Goal: Information Seeking & Learning: Understand process/instructions

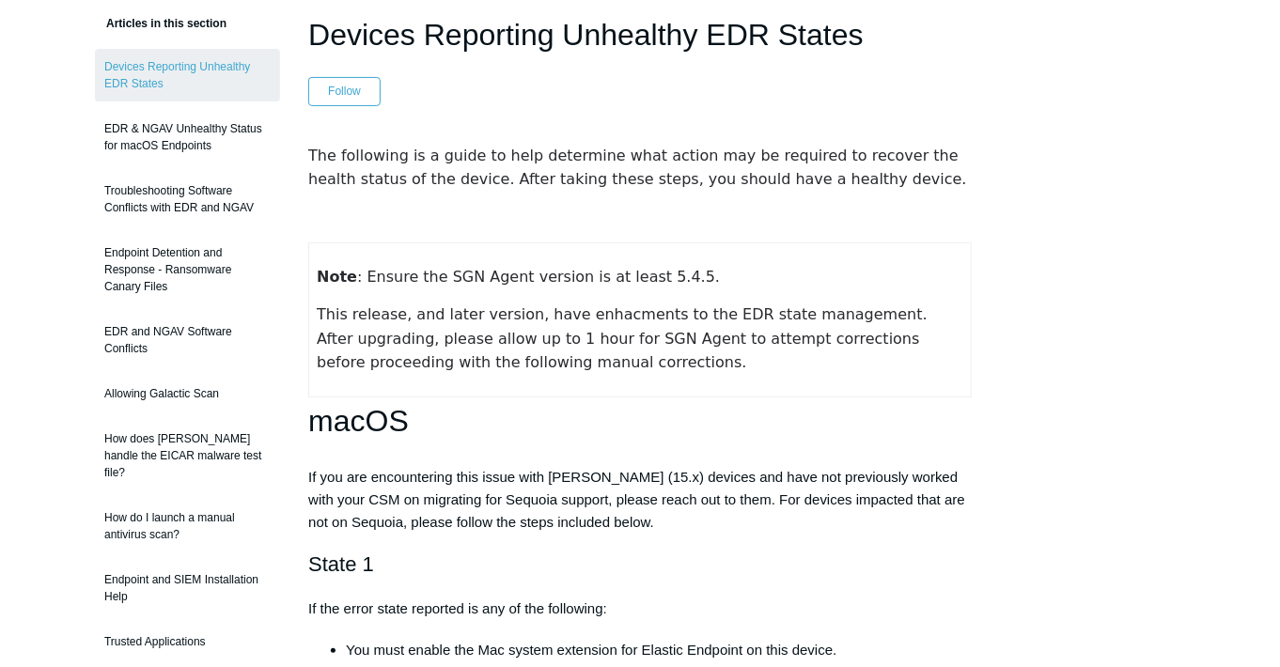
scroll to position [188, 0]
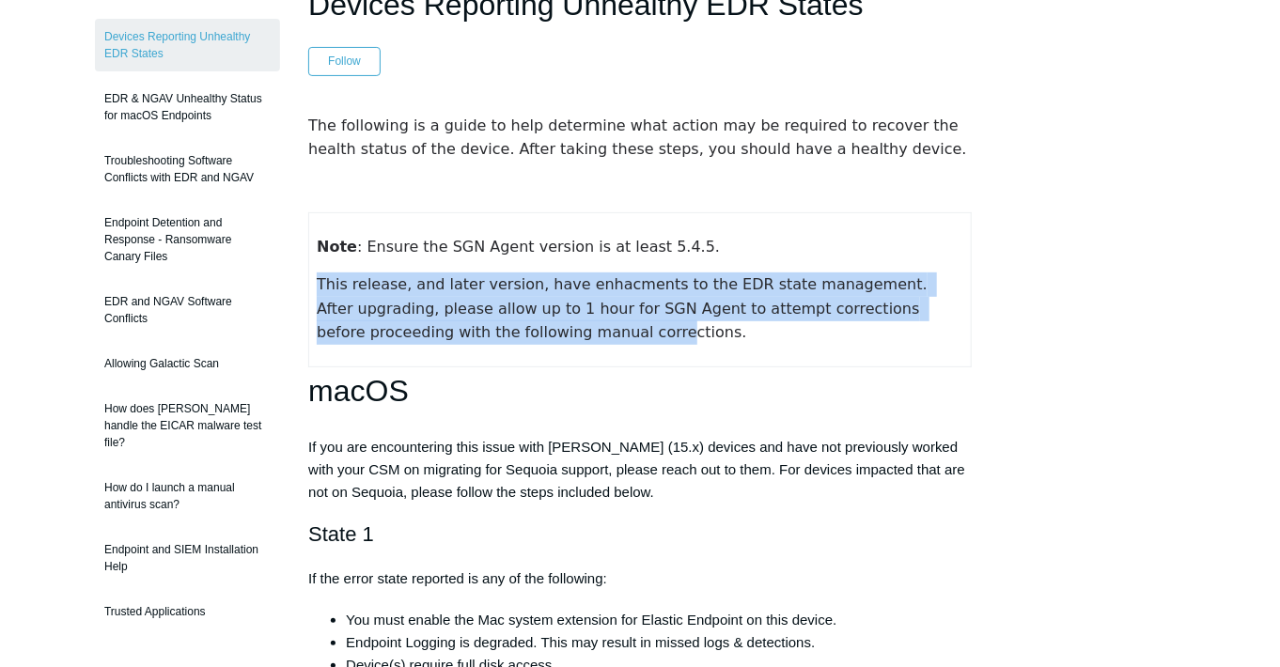
drag, startPoint x: 319, startPoint y: 291, endPoint x: 468, endPoint y: 329, distance: 154.0
click at [468, 329] on span "This release, and later version, have enhacments to the EDR state management. A…" at bounding box center [624, 308] width 615 height 66
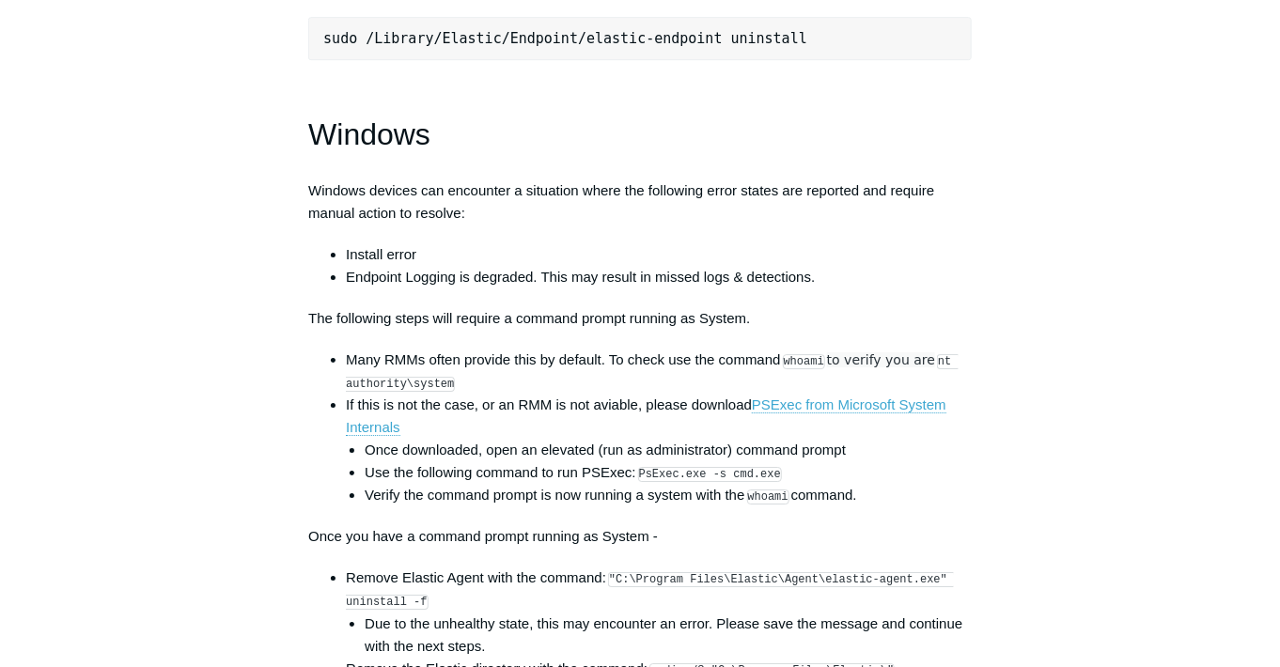
scroll to position [2631, 0]
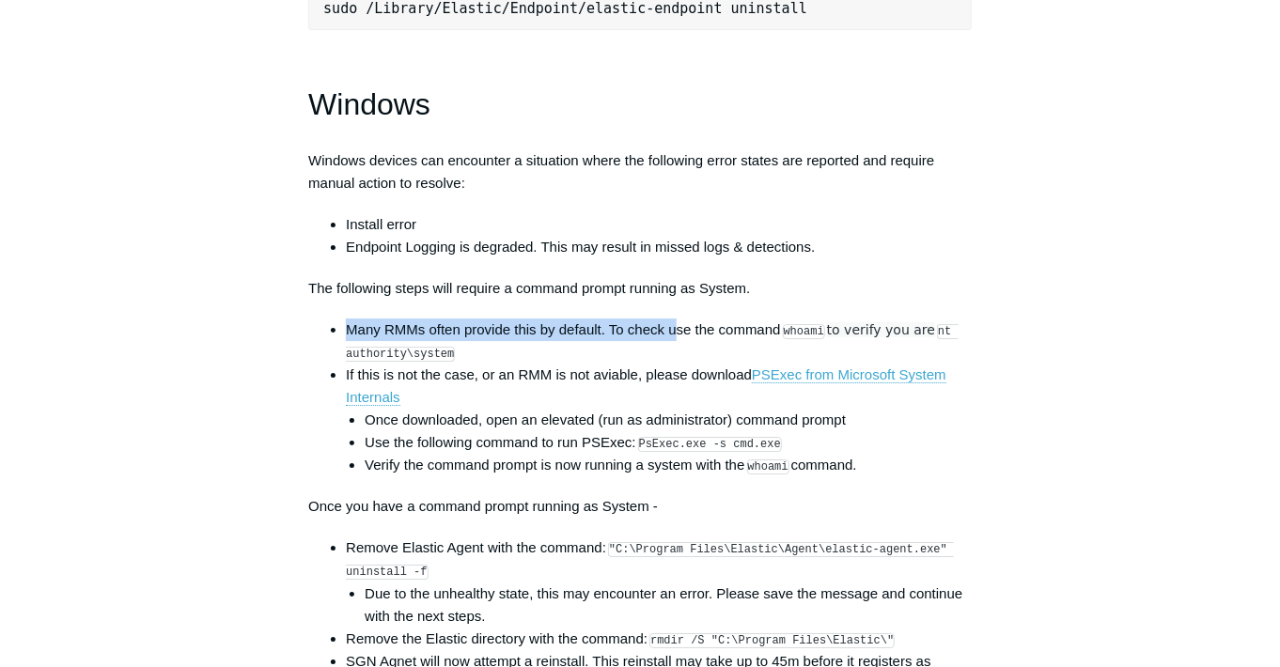
drag, startPoint x: 340, startPoint y: 342, endPoint x: 676, endPoint y: 336, distance: 335.5
click at [676, 336] on ul "Many RMMs often provide this by default. To check use the command whoami to ver…" at bounding box center [649, 398] width 645 height 159
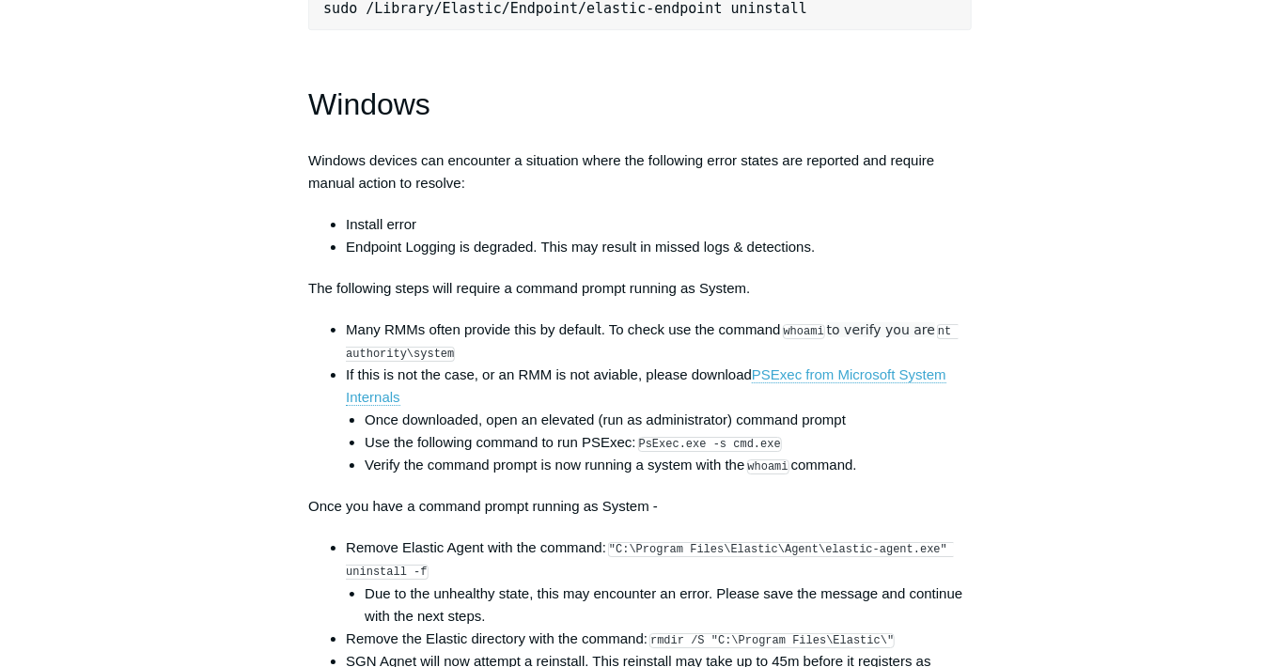
drag, startPoint x: 676, startPoint y: 336, endPoint x: 599, endPoint y: 376, distance: 86.6
click at [599, 364] on li "Many RMMs often provide this by default. To check use the command whoami to ver…" at bounding box center [659, 341] width 626 height 45
drag, startPoint x: 606, startPoint y: 341, endPoint x: 685, endPoint y: 341, distance: 78.9
click at [685, 341] on li "Many RMMs often provide this by default. To check use the command whoami to ver…" at bounding box center [659, 341] width 626 height 45
drag, startPoint x: 685, startPoint y: 341, endPoint x: 755, endPoint y: 363, distance: 73.7
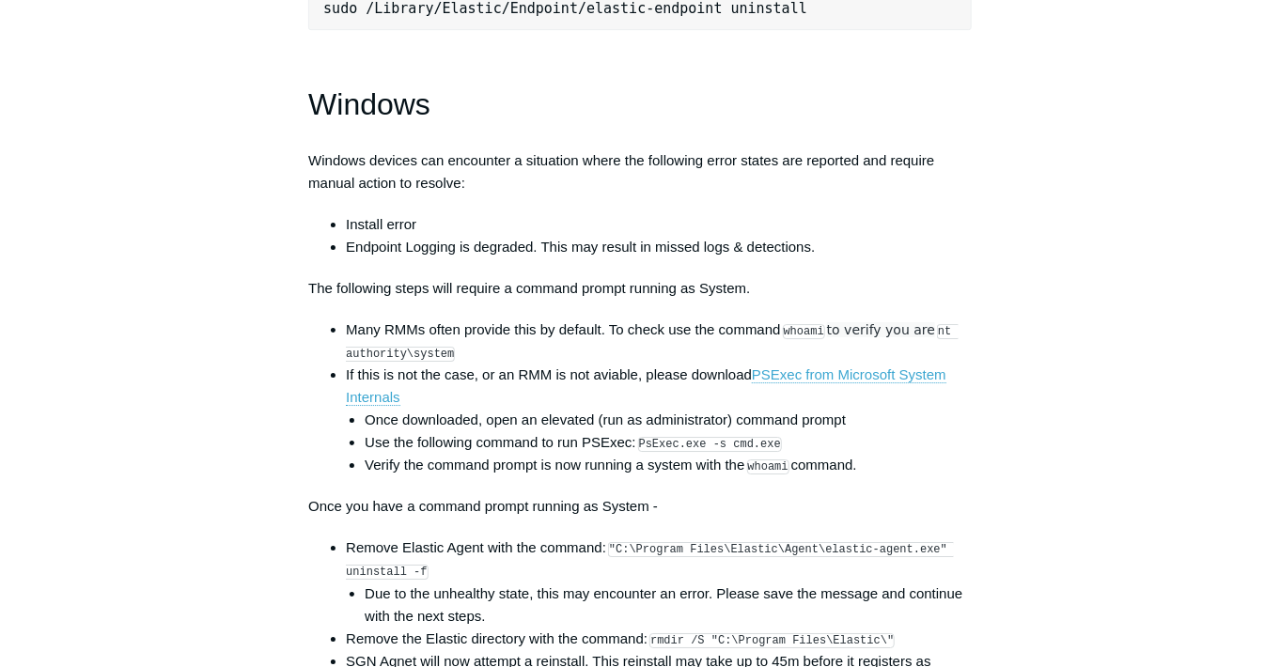
click at [755, 363] on li "Many RMMs often provide this by default. To check use the command whoami to ver…" at bounding box center [659, 341] width 626 height 45
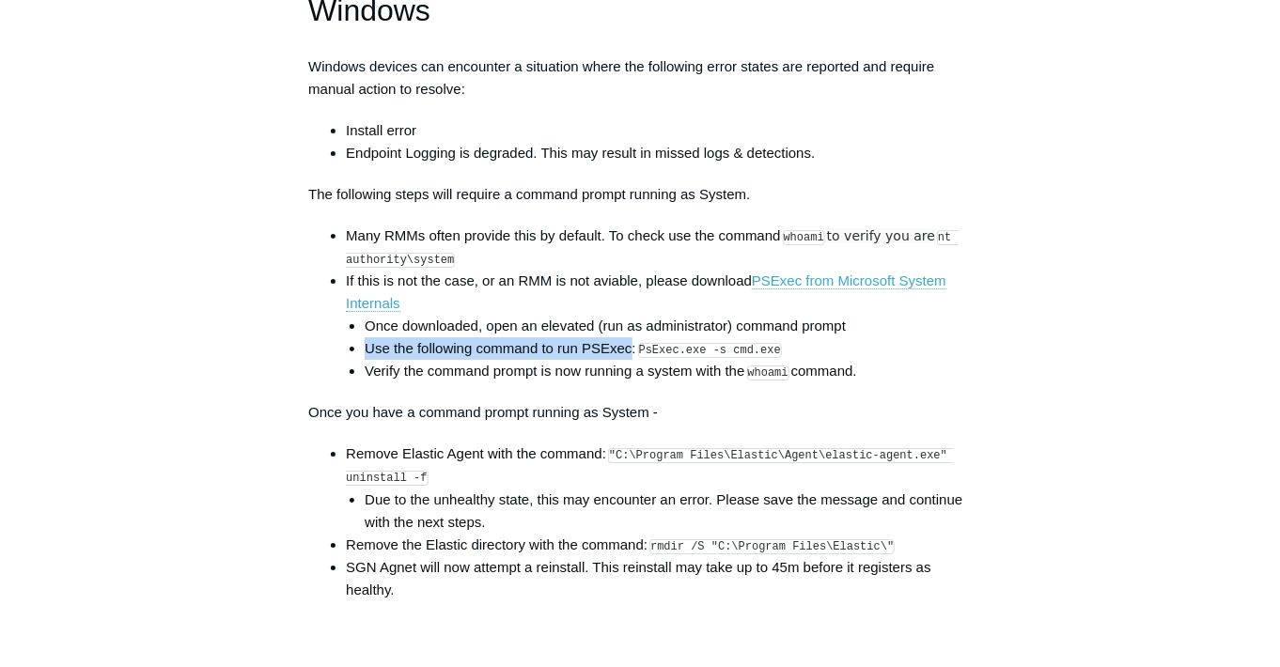
drag, startPoint x: 366, startPoint y: 359, endPoint x: 631, endPoint y: 362, distance: 265.9
click at [631, 360] on li "Use the following command to run PSExec: PsExec.exe -s cmd.exe" at bounding box center [668, 348] width 607 height 23
drag, startPoint x: 631, startPoint y: 362, endPoint x: 753, endPoint y: 421, distance: 134.9
click at [753, 421] on p "Once you have a command prompt running as System -" at bounding box center [639, 412] width 663 height 23
drag, startPoint x: 362, startPoint y: 379, endPoint x: 910, endPoint y: 388, distance: 548.8
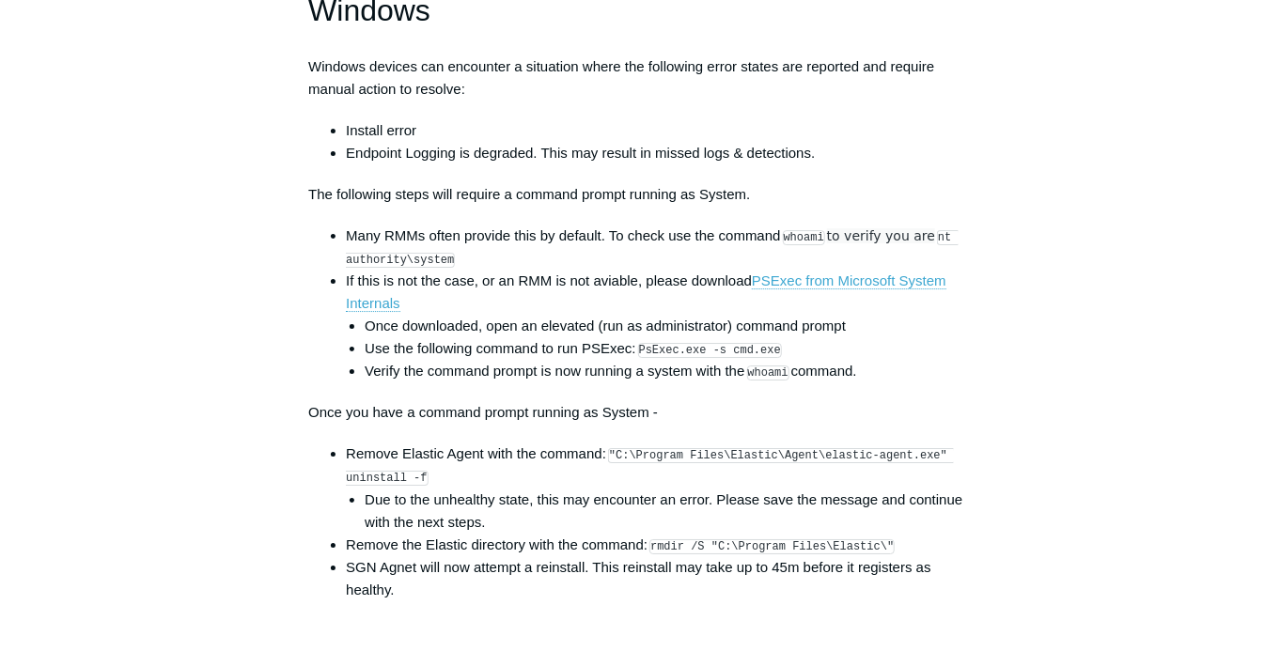
click at [910, 382] on ul "Once downloaded, open an elevated (run as administrator) command prompt Use the…" at bounding box center [659, 349] width 626 height 68
click at [716, 424] on p "Once you have a command prompt running as System -" at bounding box center [639, 412] width 663 height 23
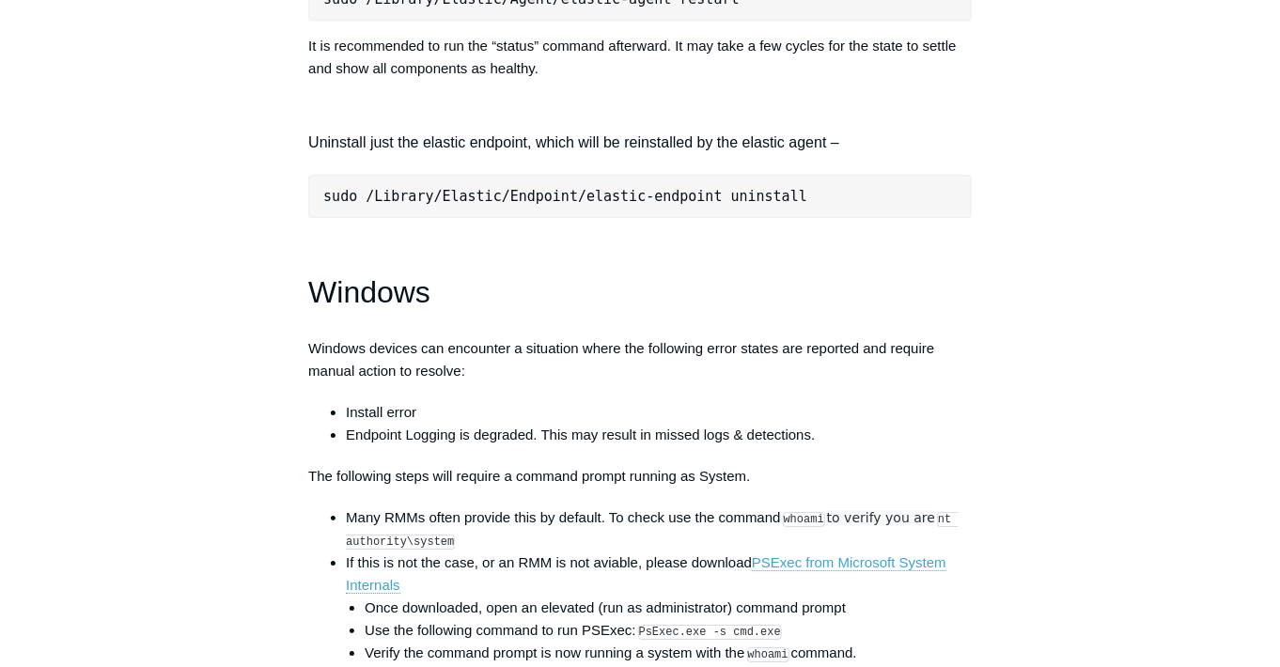
scroll to position [2161, 0]
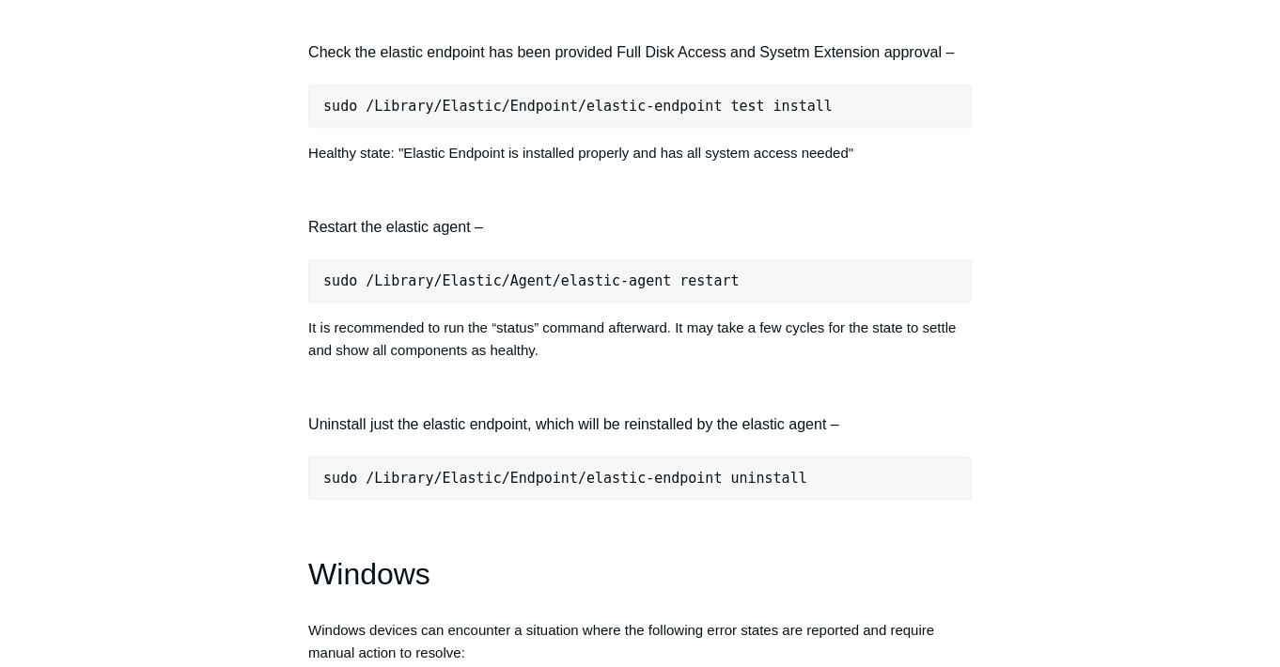
drag, startPoint x: 720, startPoint y: 295, endPoint x: 322, endPoint y: 293, distance: 397.5
click at [322, 293] on pre "sudo /Library/Elastic/Agent/elastic-agent restart" at bounding box center [639, 280] width 663 height 43
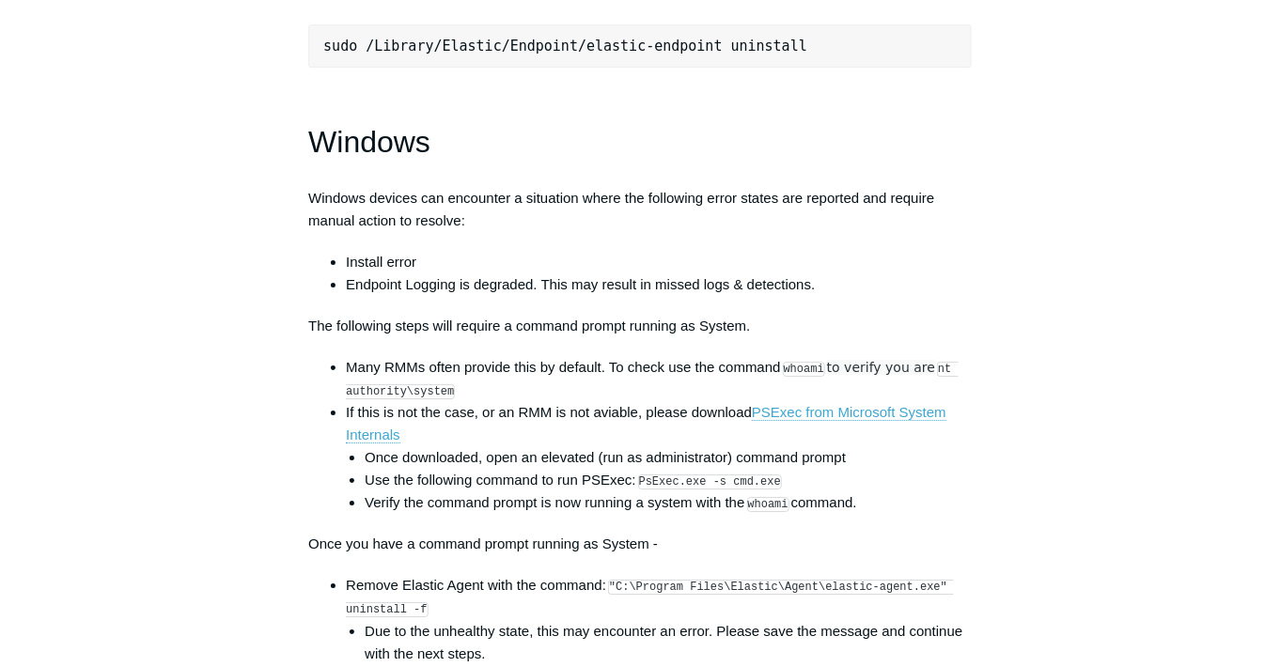
scroll to position [2631, 0]
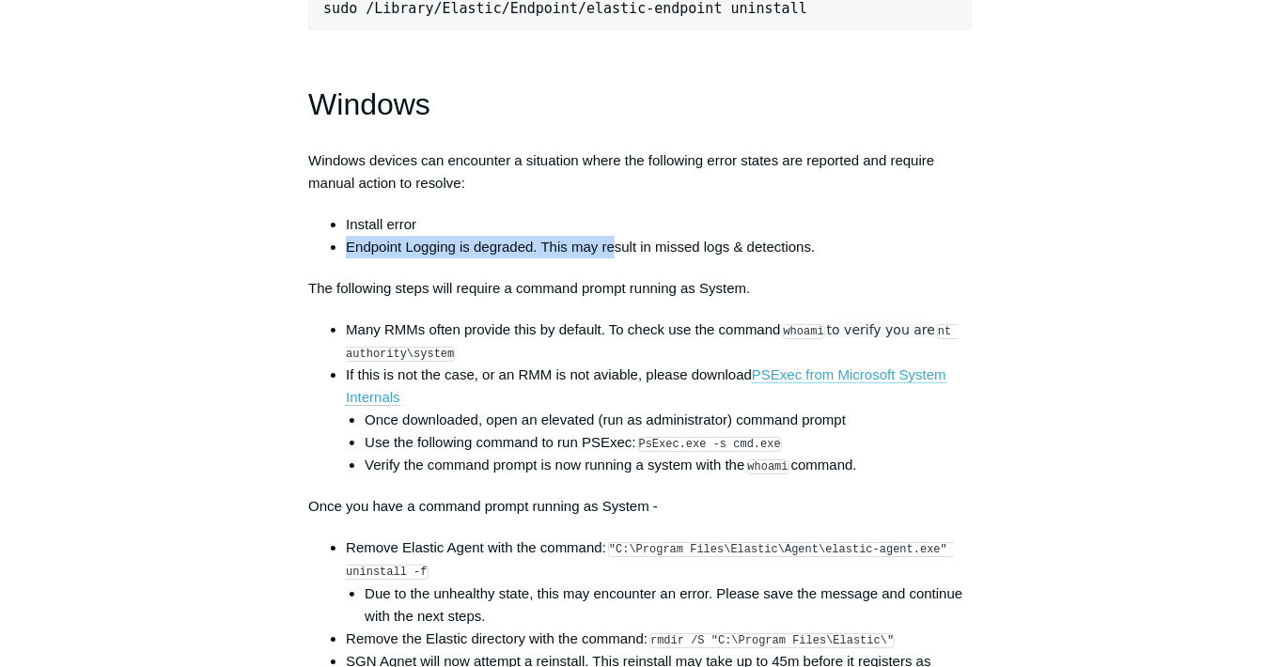
drag, startPoint x: 350, startPoint y: 257, endPoint x: 613, endPoint y: 257, distance: 262.1
click at [613, 257] on li "Endpoint Logging is degraded. This may result in missed logs & detections." at bounding box center [659, 247] width 626 height 23
drag, startPoint x: 613, startPoint y: 257, endPoint x: 600, endPoint y: 272, distance: 19.4
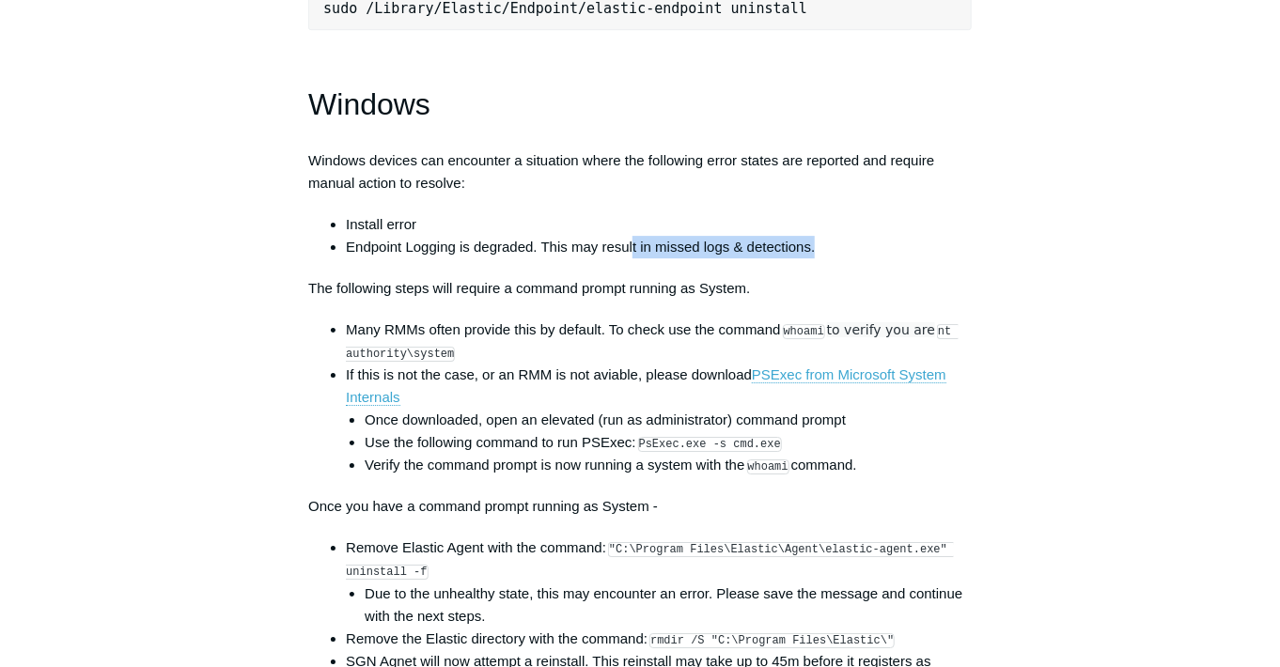
drag, startPoint x: 633, startPoint y: 261, endPoint x: 828, endPoint y: 255, distance: 194.6
click at [828, 255] on li "Endpoint Logging is degraded. This may result in missed logs & detections." at bounding box center [659, 247] width 626 height 23
drag, startPoint x: 828, startPoint y: 255, endPoint x: 564, endPoint y: 366, distance: 286.7
click at [564, 364] on li "Many RMMs often provide this by default. To check use the command whoami to ver…" at bounding box center [659, 341] width 626 height 45
